Goal: Find specific page/section: Find specific page/section

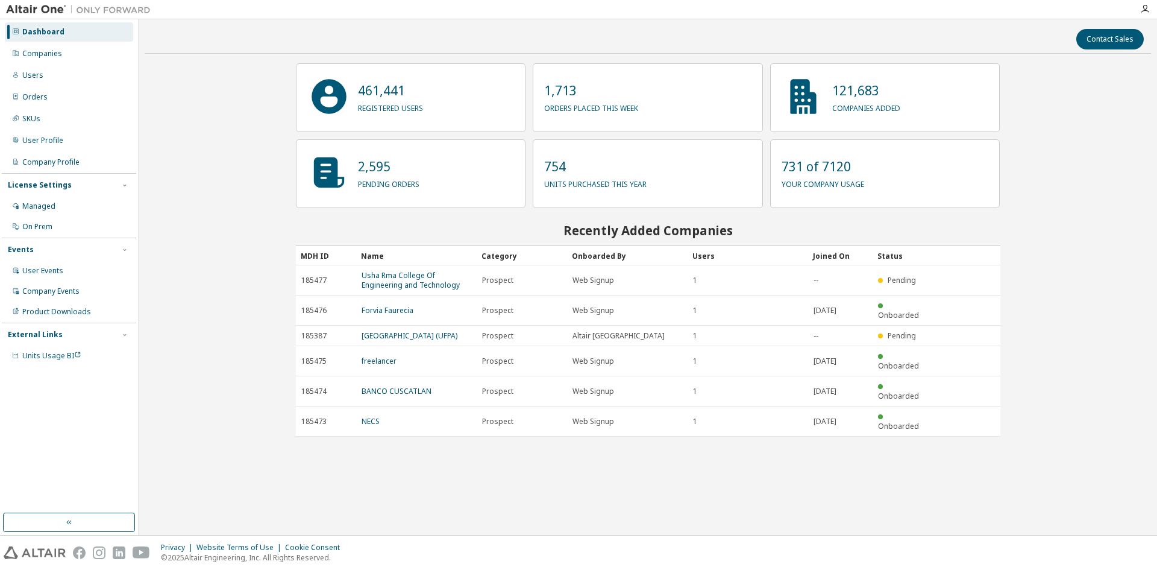
click at [94, 64] on div "Dashboard Companies Users Orders SKUs User Profile Company Profile License Sett…" at bounding box center [69, 193] width 134 height 345
click at [79, 55] on div "Companies" at bounding box center [69, 53] width 128 height 19
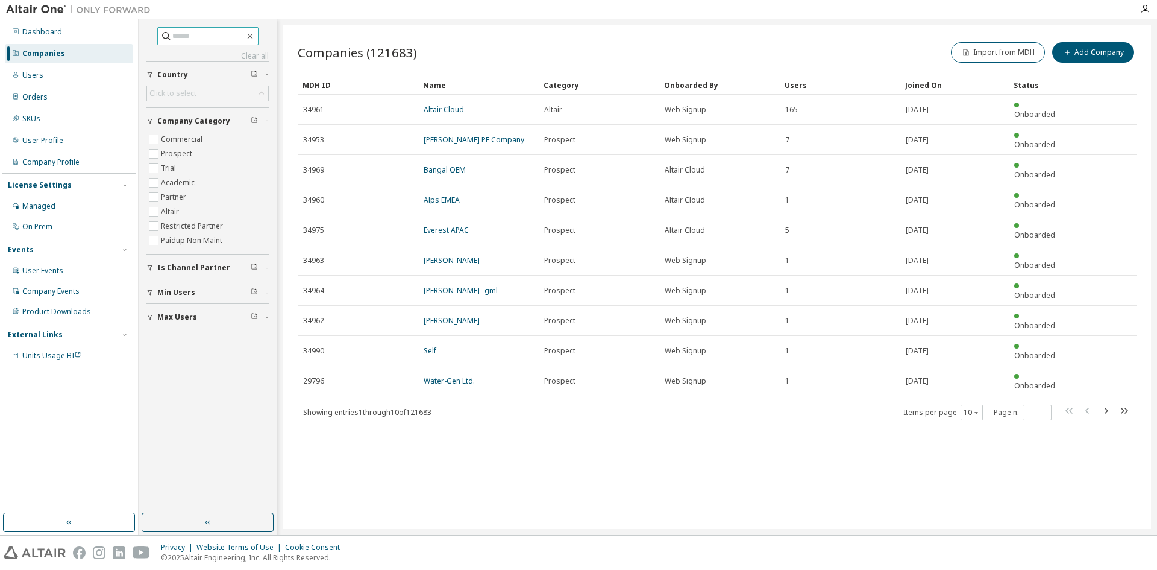
click at [175, 39] on input "text" at bounding box center [208, 36] width 72 height 12
type input "*"
type input "*******"
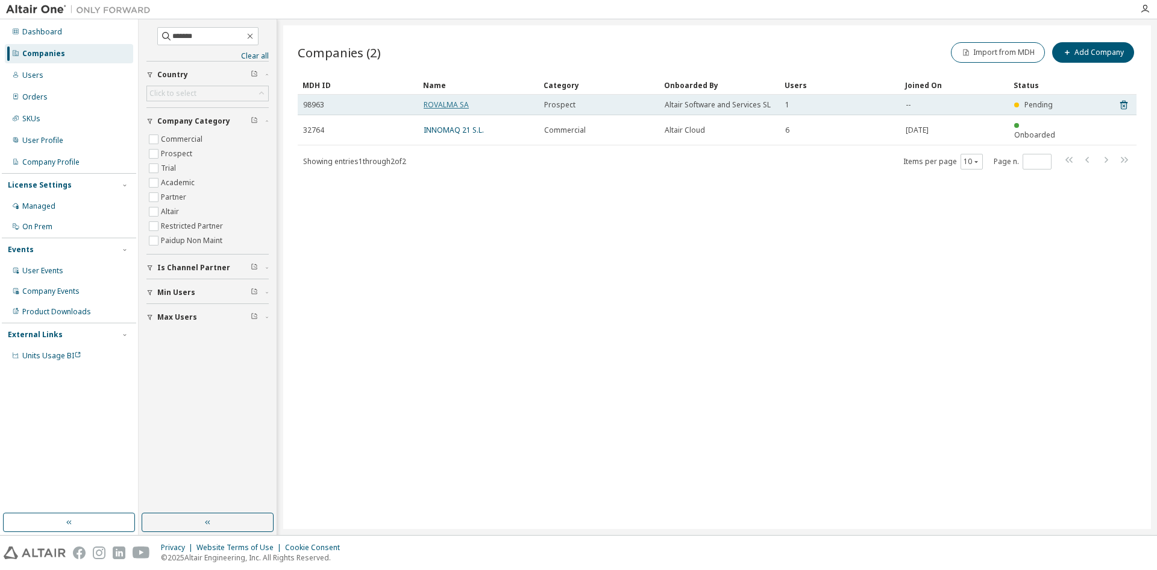
click at [439, 109] on link "ROVALMA SA" at bounding box center [446, 104] width 45 height 10
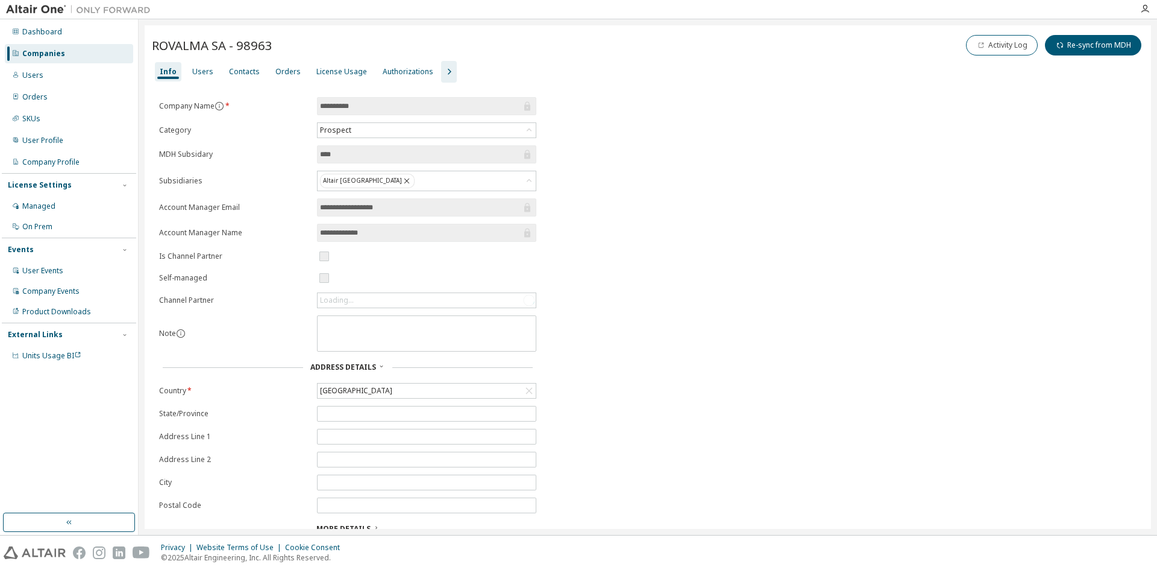
click at [444, 67] on icon "button" at bounding box center [449, 71] width 14 height 14
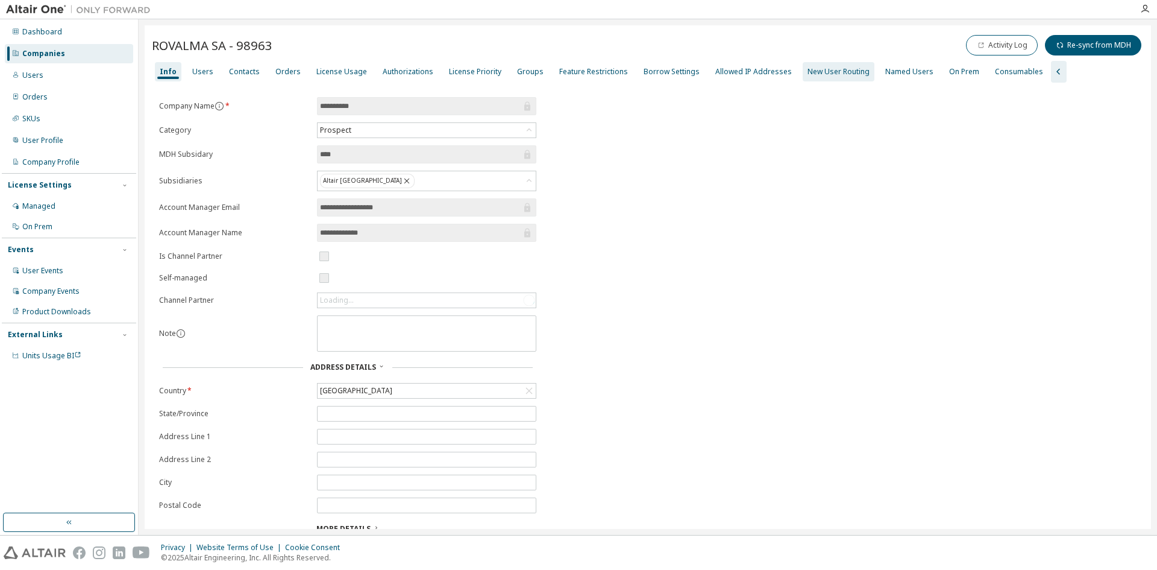
click at [808, 69] on div "New User Routing" at bounding box center [839, 72] width 62 height 10
